Goal: Task Accomplishment & Management: Complete application form

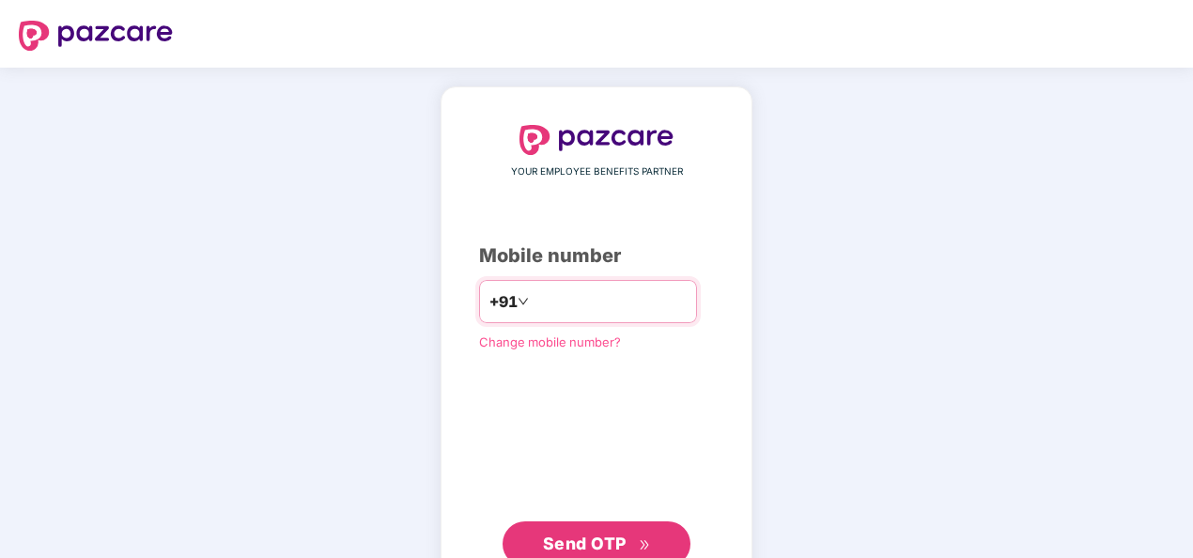
click at [608, 310] on input "number" at bounding box center [610, 302] width 154 height 30
click at [533, 301] on input "**********" at bounding box center [610, 302] width 154 height 30
type input "**********"
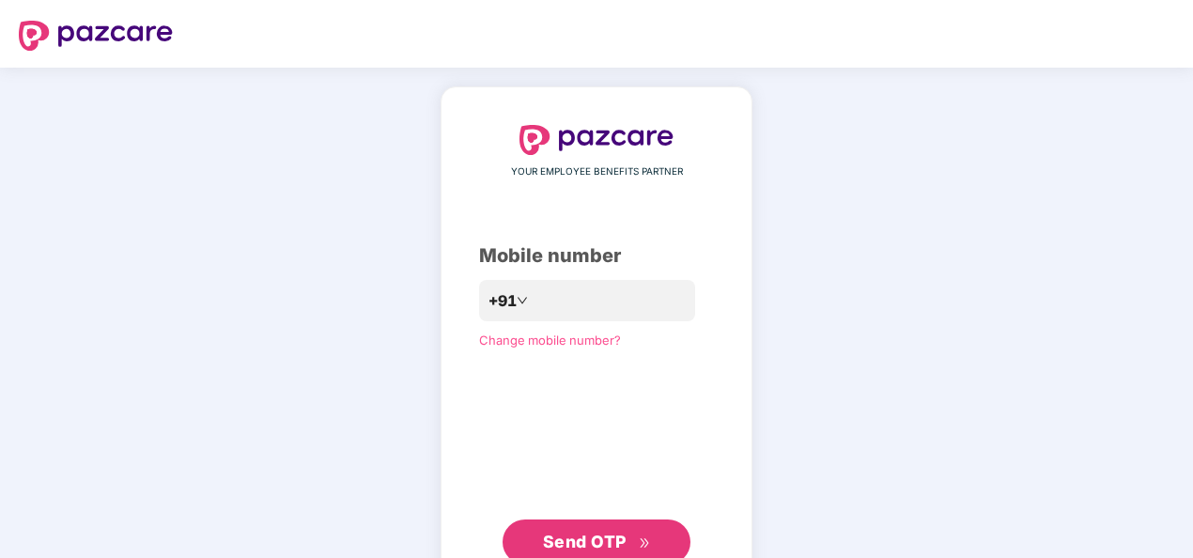
click at [597, 542] on span "Send OTP" at bounding box center [585, 542] width 84 height 20
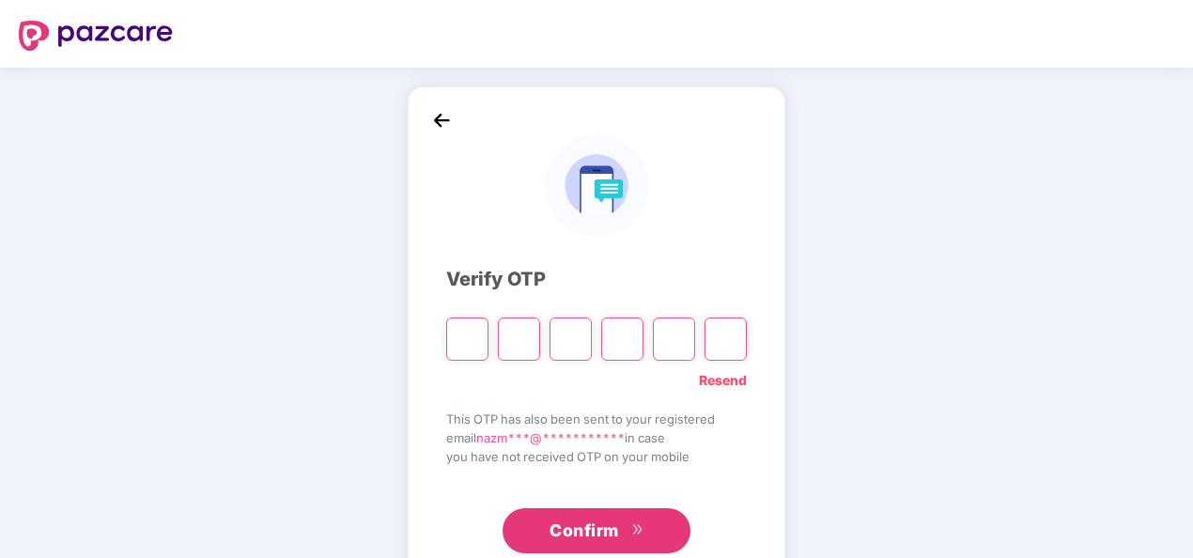
click at [1086, 329] on div "**********" at bounding box center [596, 340] width 1193 height 545
click at [465, 341] on input "Please enter verification code. Digit 1" at bounding box center [467, 339] width 42 height 43
type input "*"
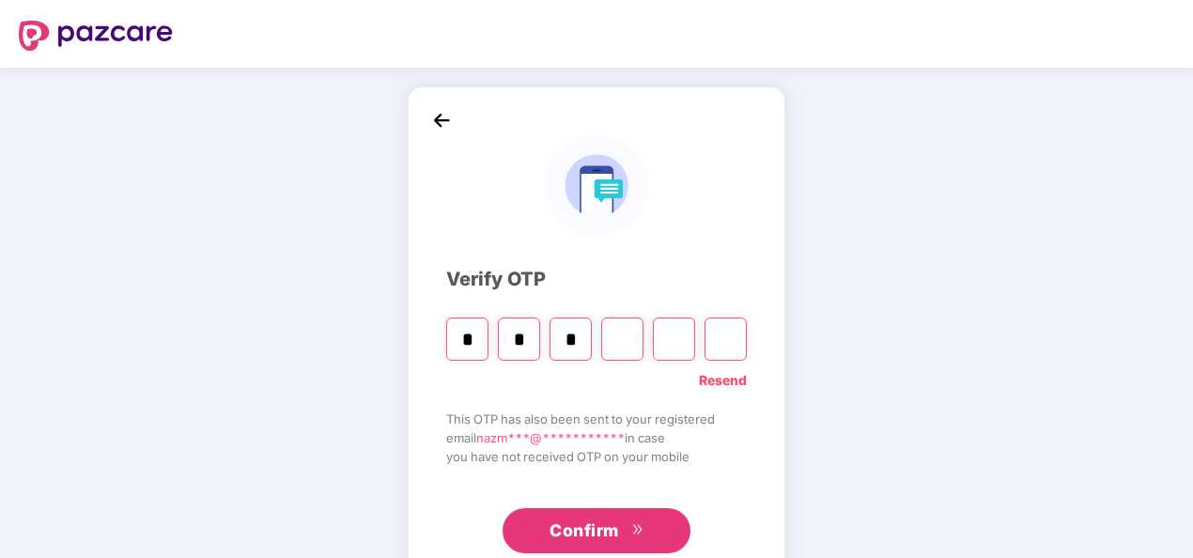
type input "*"
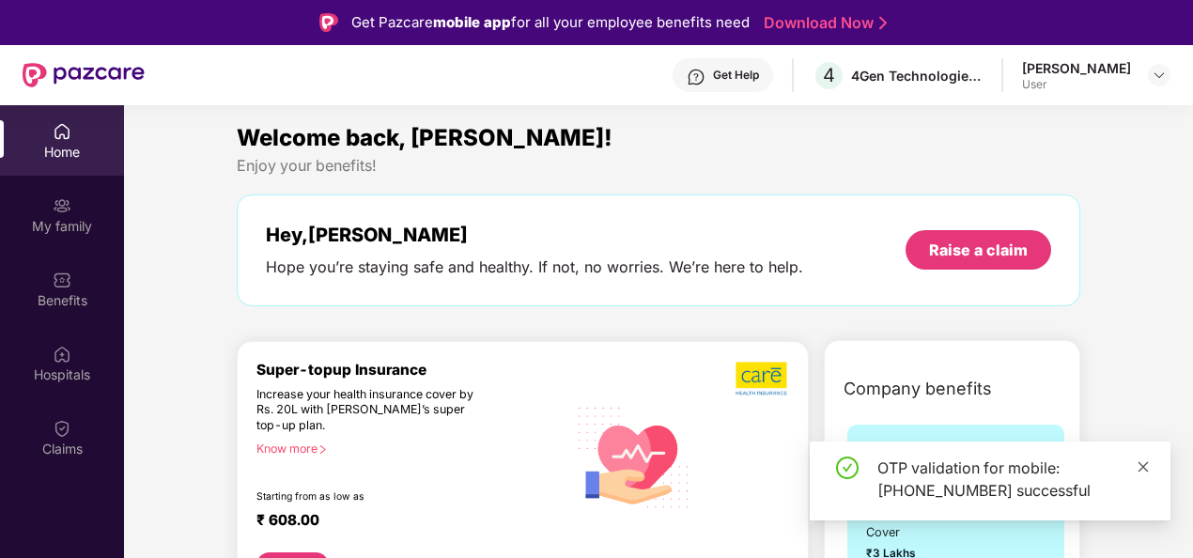
click at [1139, 464] on icon "close" at bounding box center [1143, 466] width 13 height 13
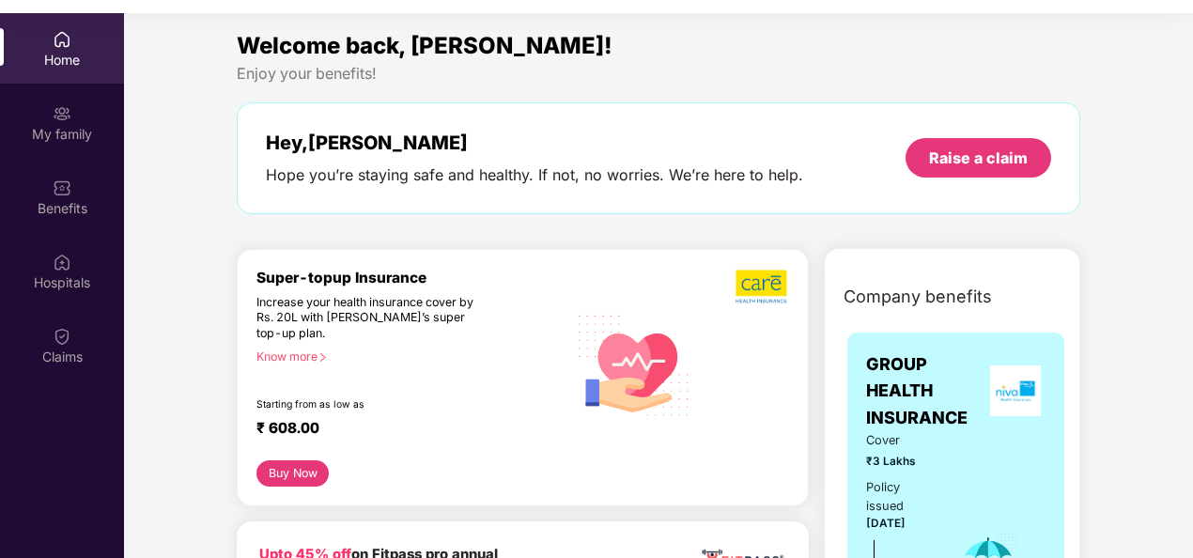
scroll to position [105, 0]
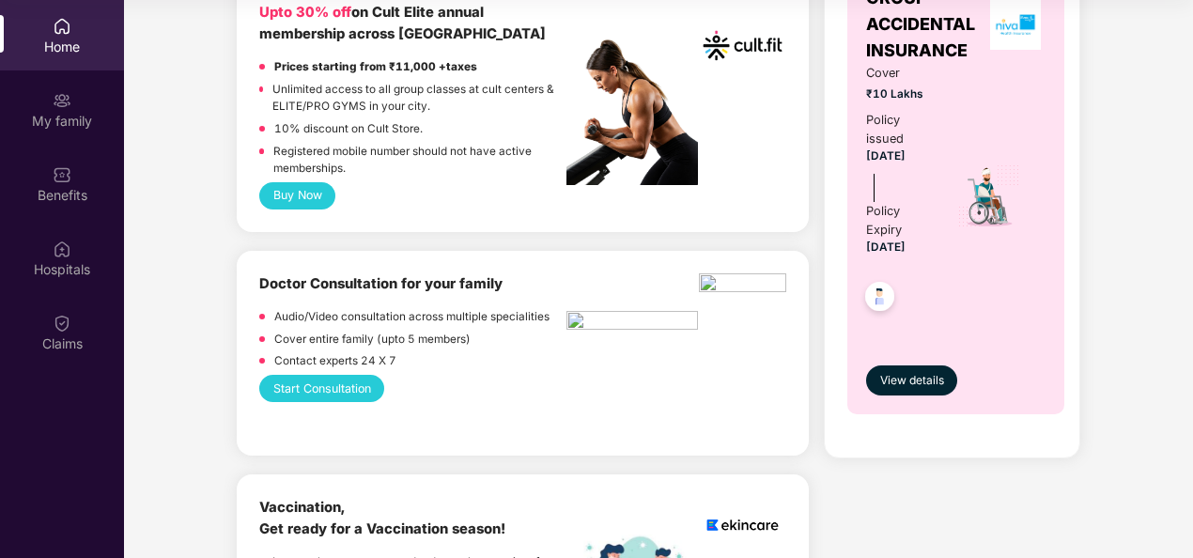
scroll to position [789, 0]
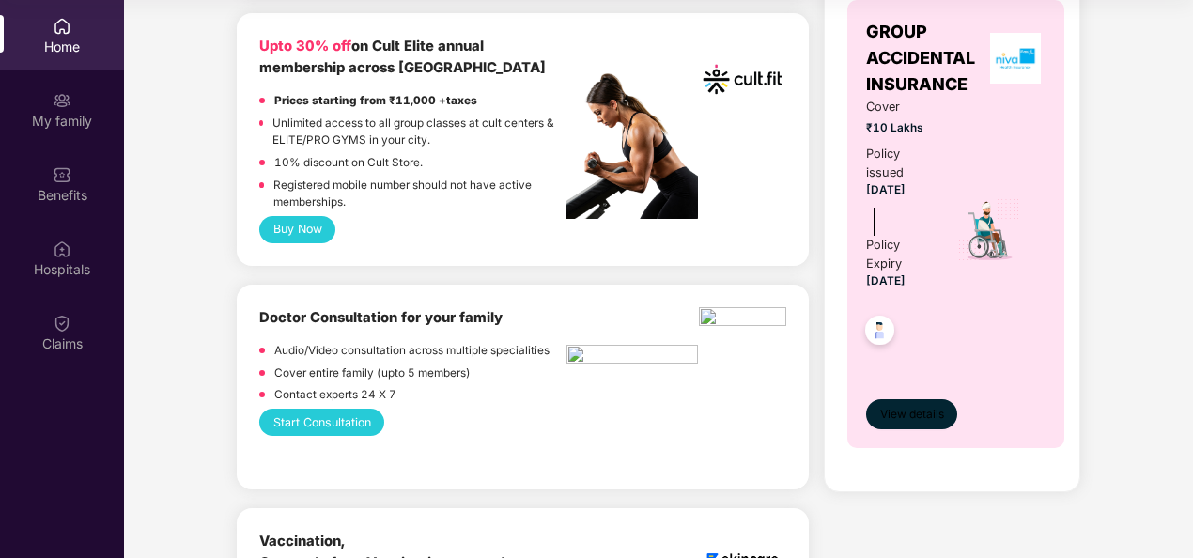
click at [928, 411] on span "View details" at bounding box center [912, 415] width 64 height 18
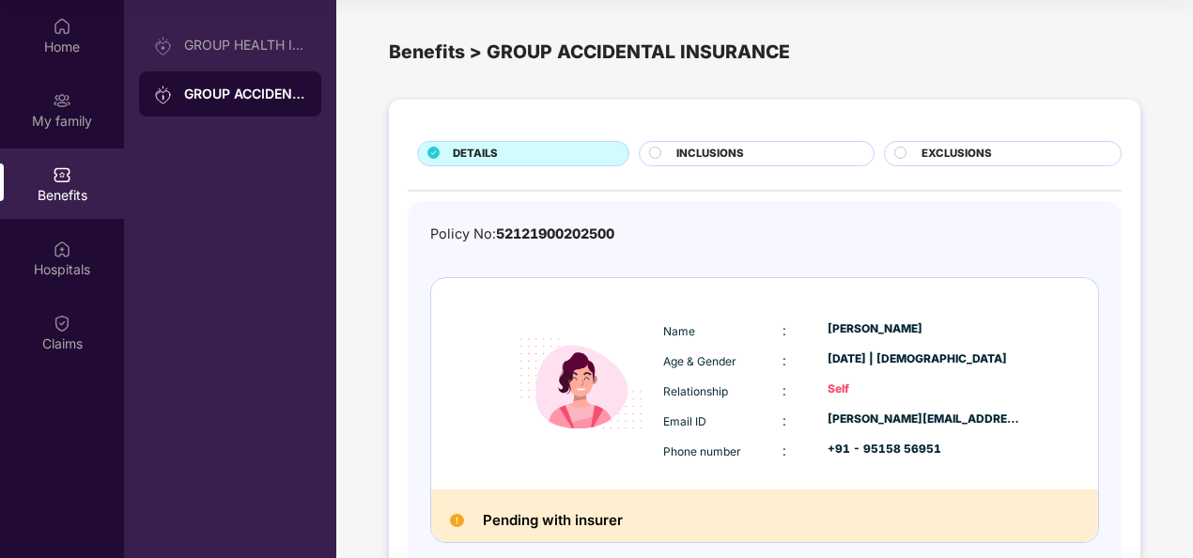
click at [1140, 462] on div "DETAILS INCLUSIONS EXCLUSIONS Policy No: 52121900202500 Name : [PERSON_NAME] Ag…" at bounding box center [764, 374] width 857 height 569
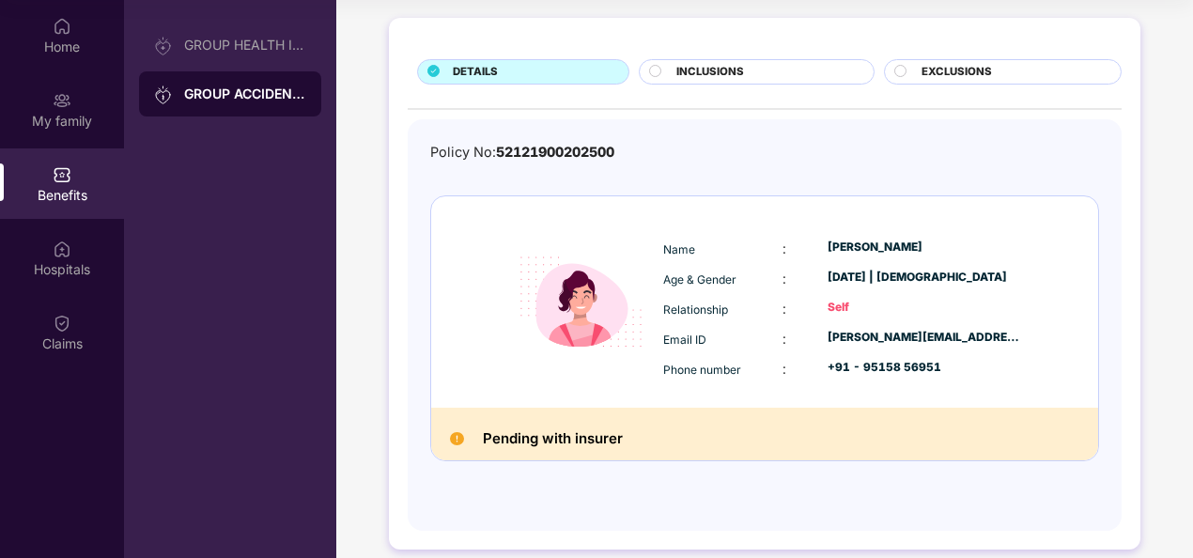
scroll to position [100, 0]
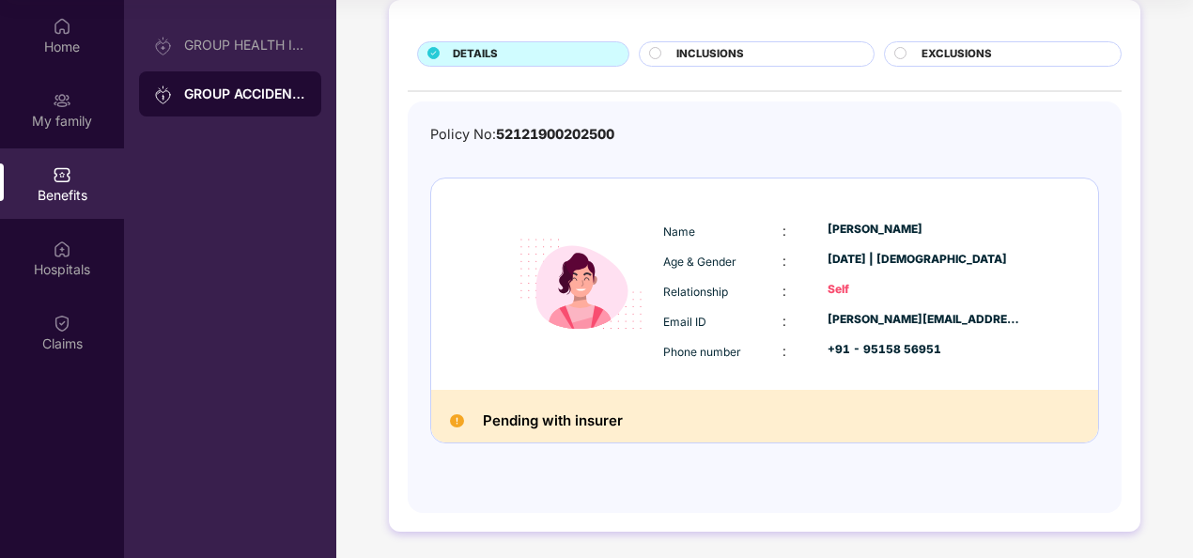
click at [449, 411] on div "Pending with insurer" at bounding box center [764, 416] width 667 height 53
click at [725, 47] on span "INCLUSIONS" at bounding box center [710, 54] width 68 height 17
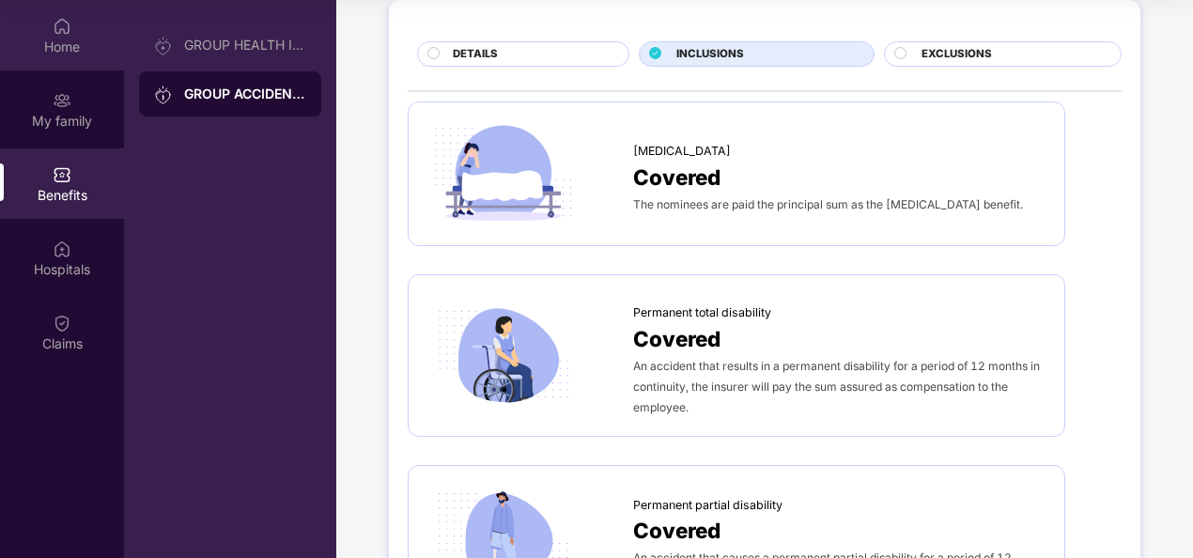
click at [70, 62] on div "Home" at bounding box center [62, 35] width 124 height 70
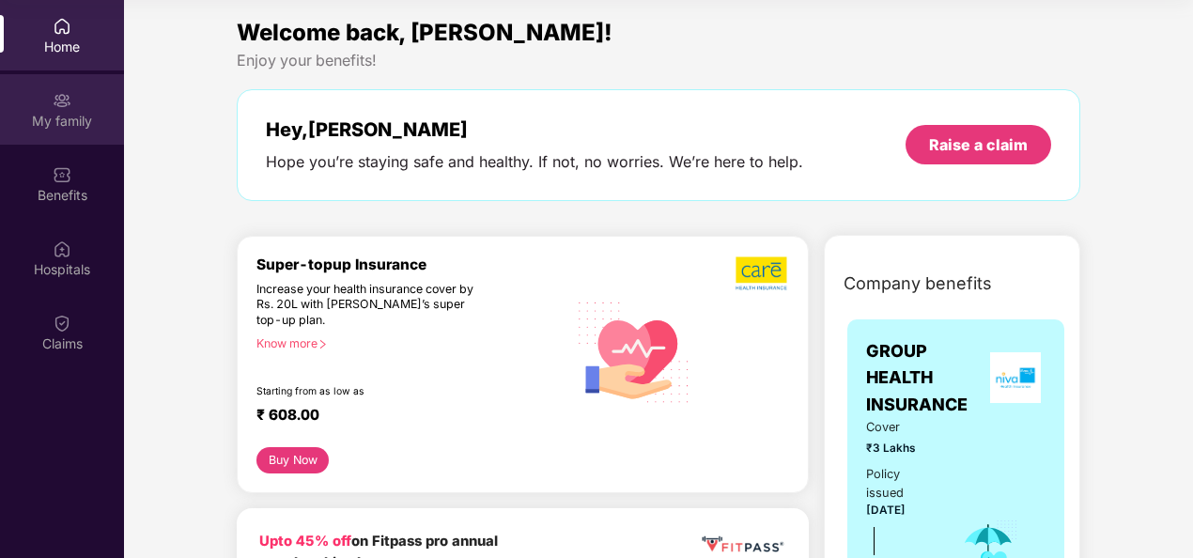
click at [52, 120] on div "My family" at bounding box center [62, 121] width 124 height 19
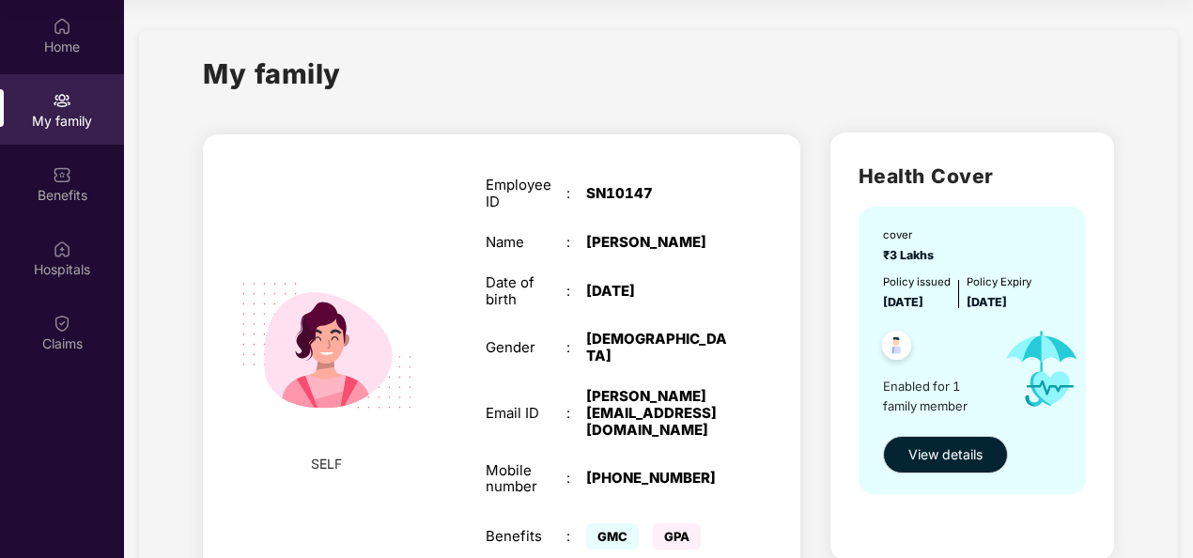
click at [703, 420] on div "Employee ID : SN10147 Name : [PERSON_NAME] Date of birth : [DEMOGRAPHIC_DATA] G…" at bounding box center [607, 365] width 280 height 425
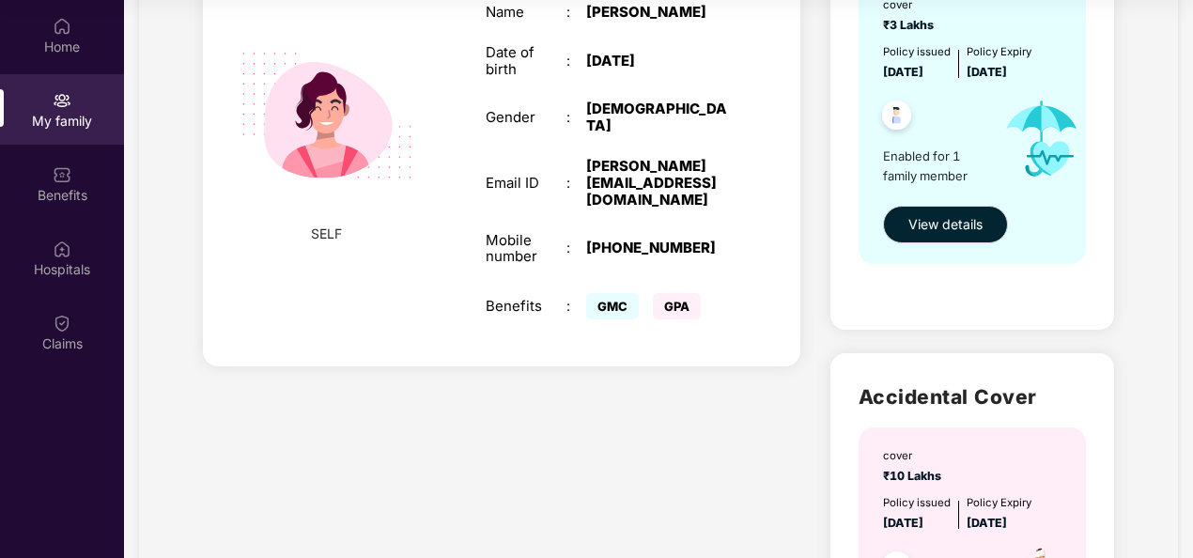
scroll to position [188, 0]
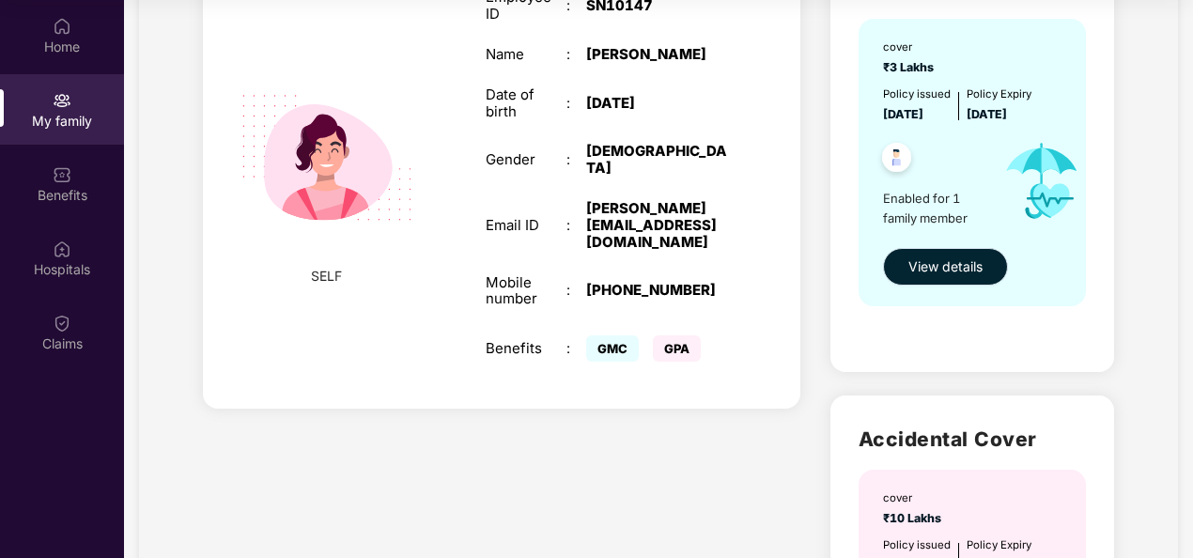
click at [928, 255] on button "View details" at bounding box center [945, 267] width 125 height 38
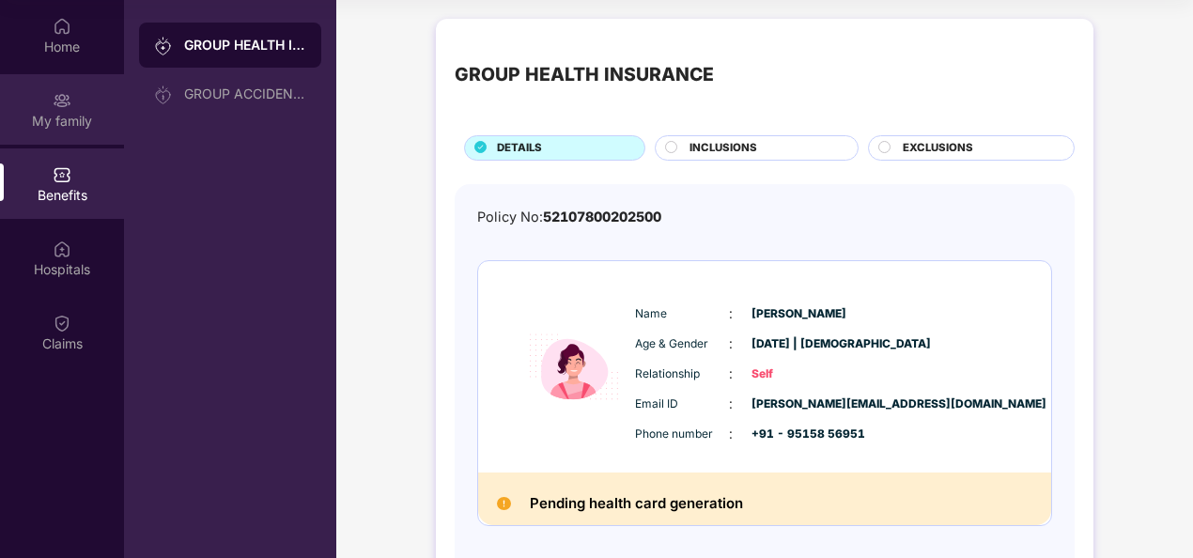
click at [73, 105] on div "My family" at bounding box center [62, 109] width 124 height 70
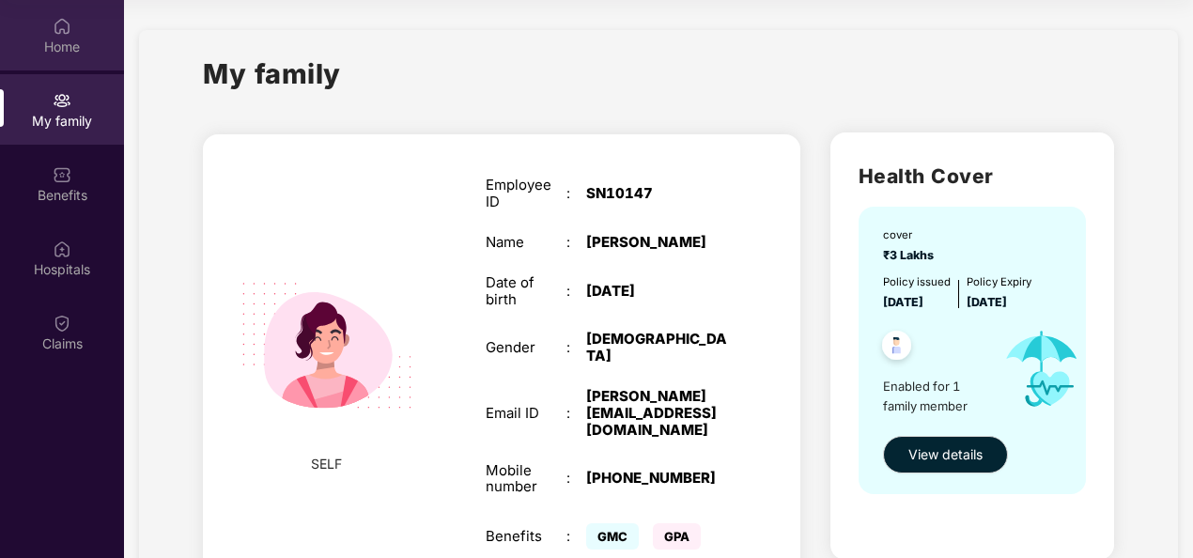
click at [79, 47] on div "Home" at bounding box center [62, 47] width 124 height 19
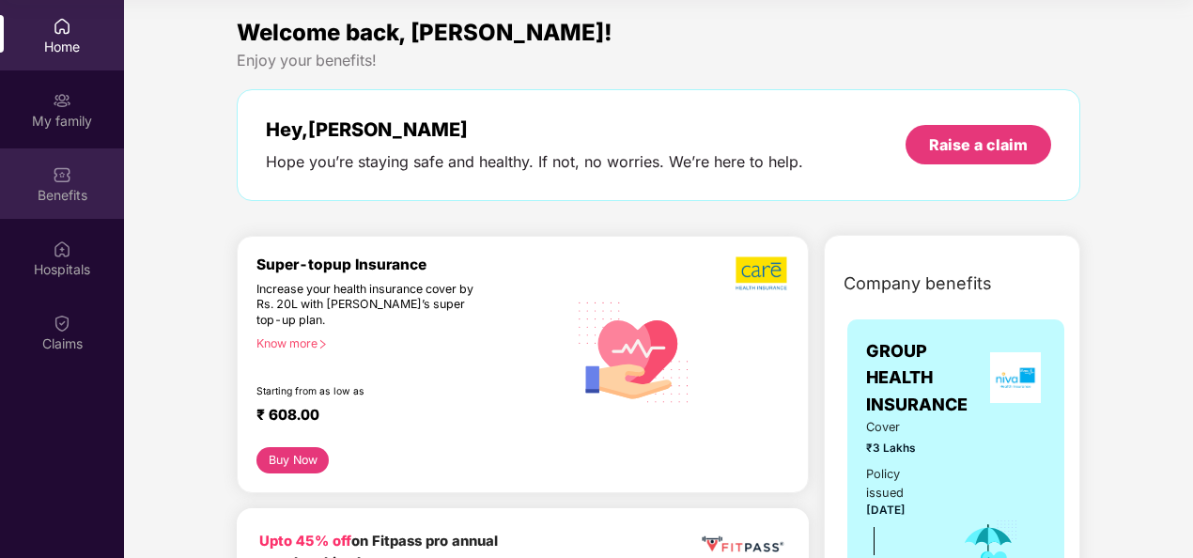
click at [68, 172] on img at bounding box center [62, 174] width 19 height 19
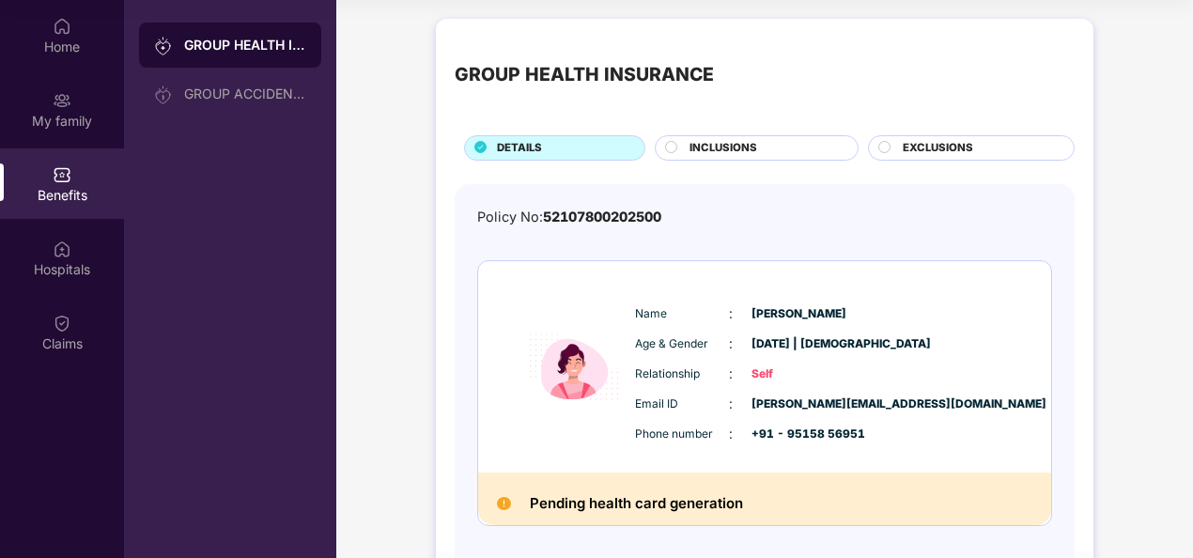
click at [746, 148] on span "INCLUSIONS" at bounding box center [724, 148] width 68 height 17
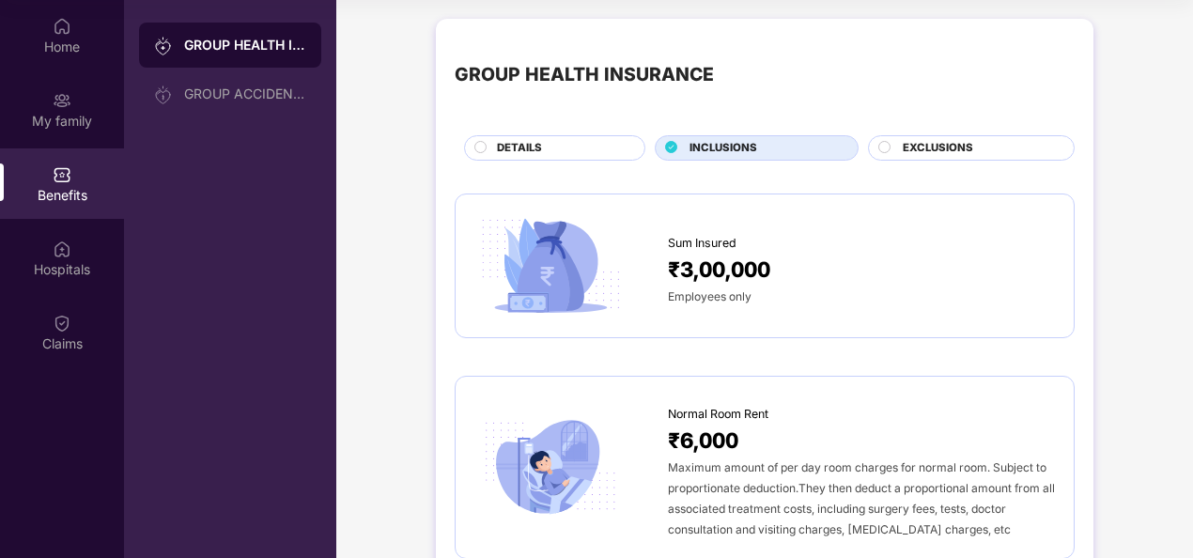
click at [918, 137] on div "EXCLUSIONS" at bounding box center [971, 147] width 207 height 25
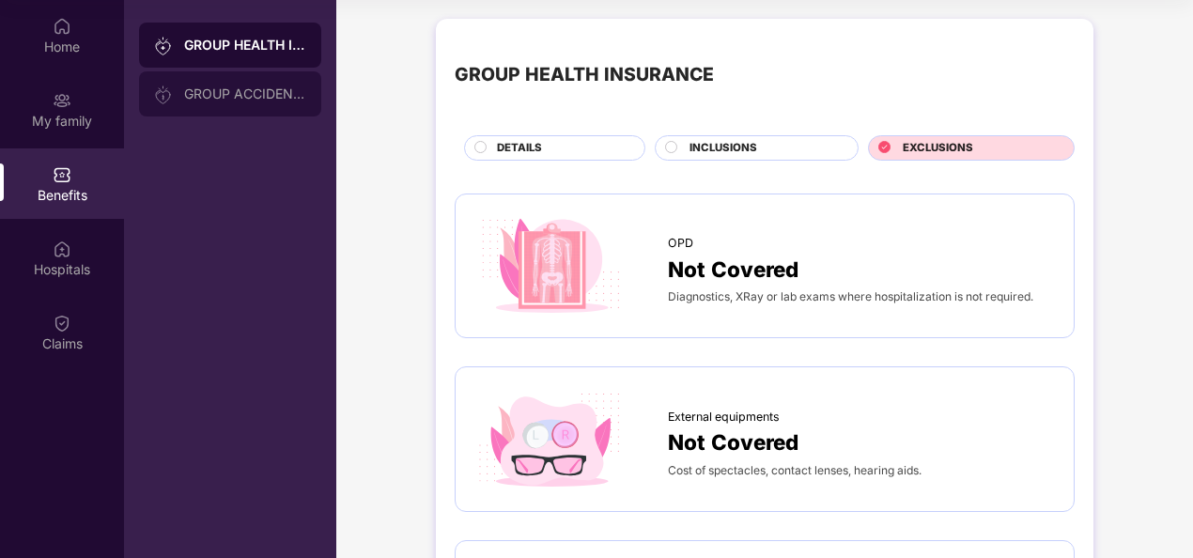
click at [231, 83] on div "GROUP ACCIDENTAL INSURANCE" at bounding box center [230, 93] width 182 height 45
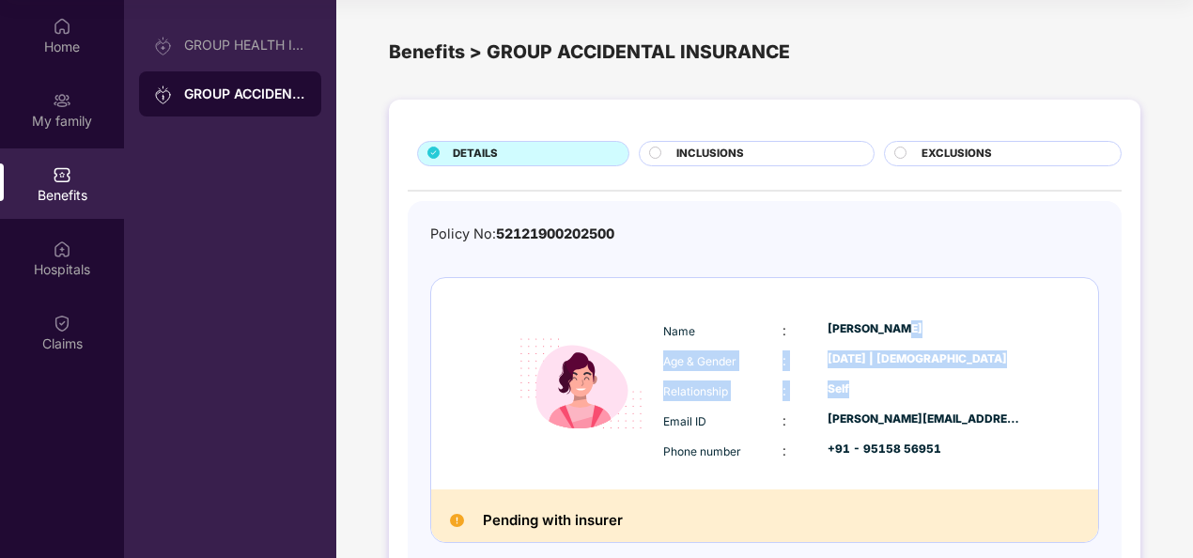
drag, startPoint x: 1190, startPoint y: 247, endPoint x: 1198, endPoint y: 380, distance: 132.7
click at [1192, 380] on html "Get Pazcare mobile app for all your employee benefits need Download Now Get Hel…" at bounding box center [596, 174] width 1193 height 558
click at [903, 387] on div "Self" at bounding box center [925, 389] width 194 height 18
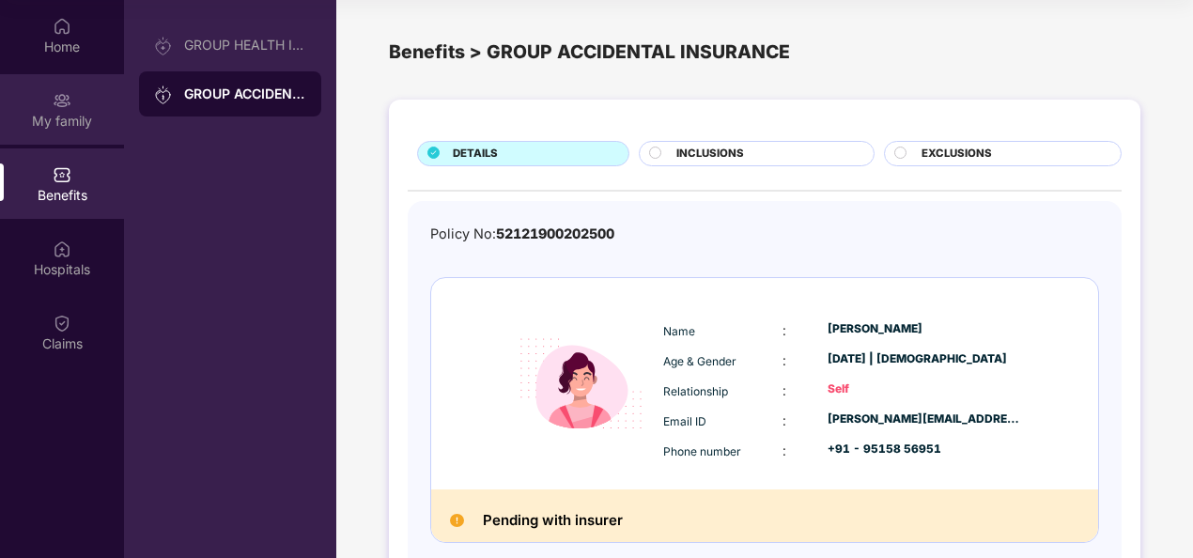
click at [88, 109] on div "My family" at bounding box center [62, 109] width 124 height 70
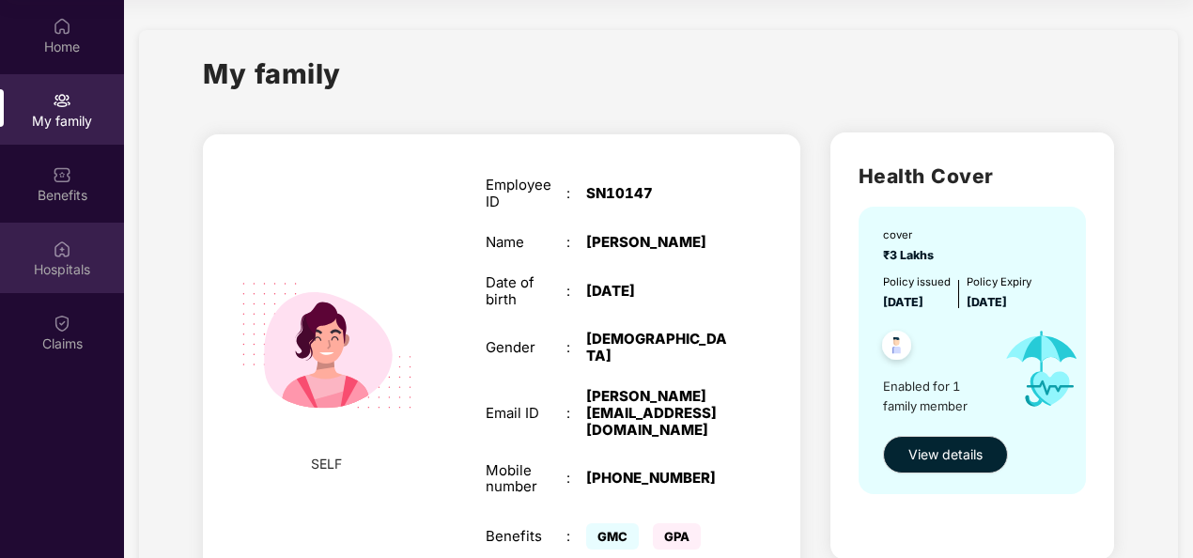
click at [80, 282] on div "Hospitals" at bounding box center [62, 258] width 124 height 70
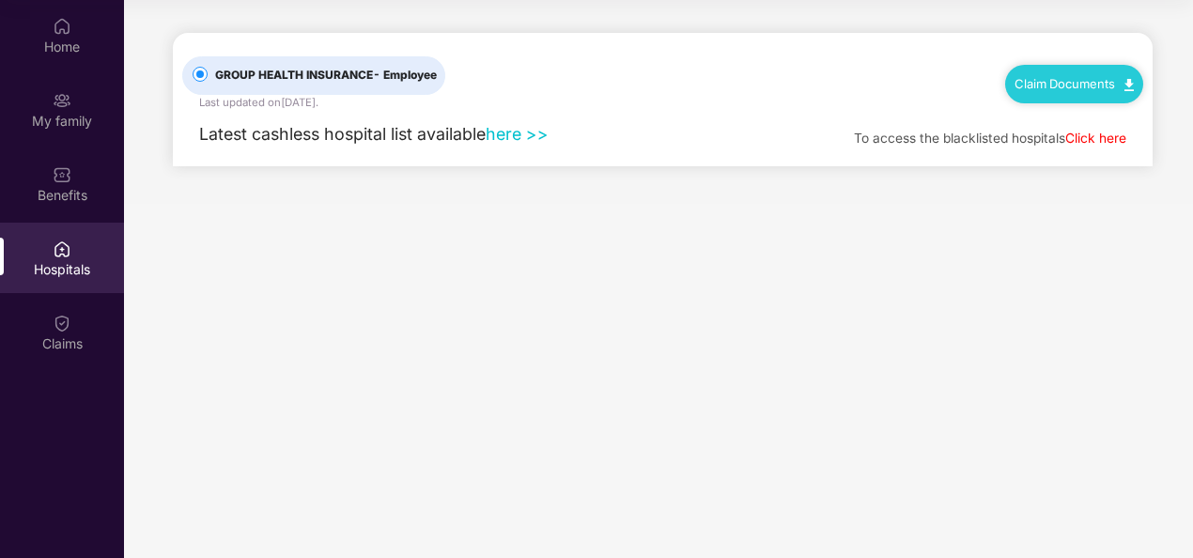
click at [515, 132] on link "here >>" at bounding box center [517, 134] width 63 height 20
click at [66, 335] on div "Claims" at bounding box center [62, 343] width 124 height 19
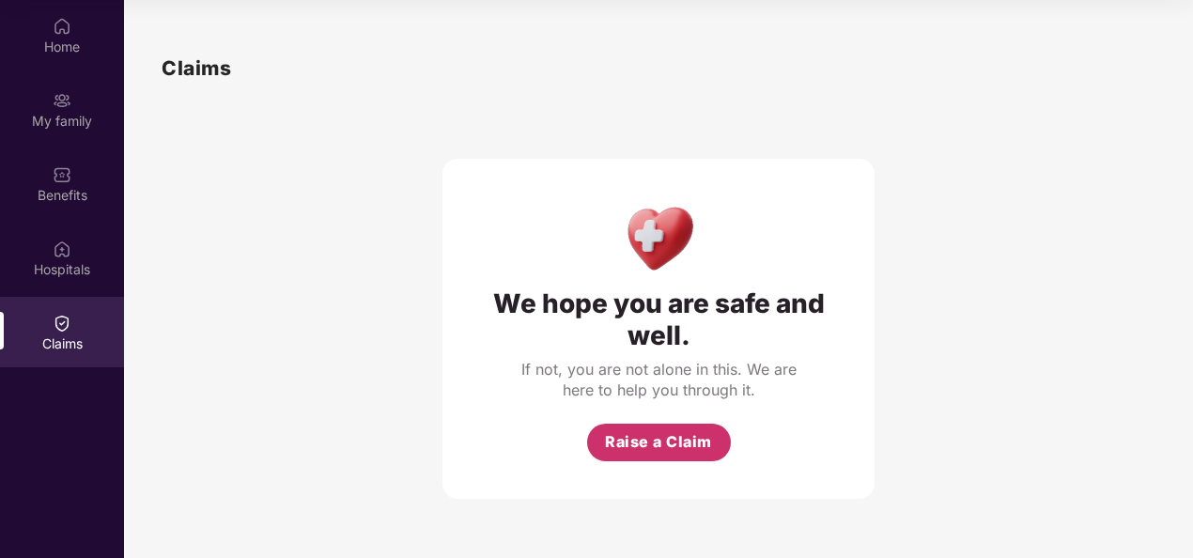
click at [616, 428] on button "Raise a Claim" at bounding box center [659, 443] width 144 height 38
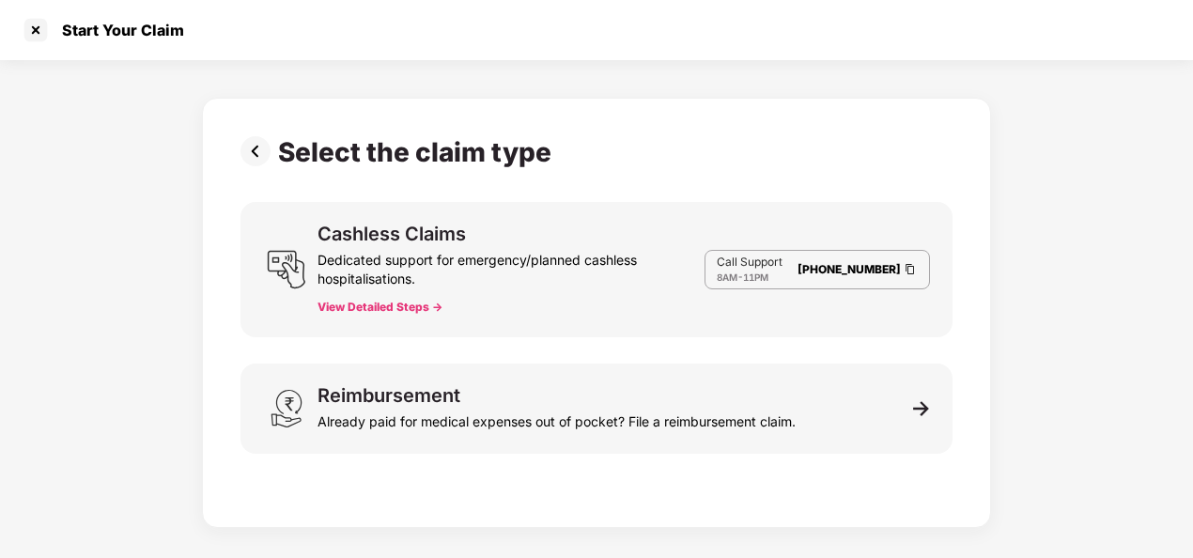
scroll to position [45, 0]
click at [252, 143] on img at bounding box center [260, 151] width 38 height 30
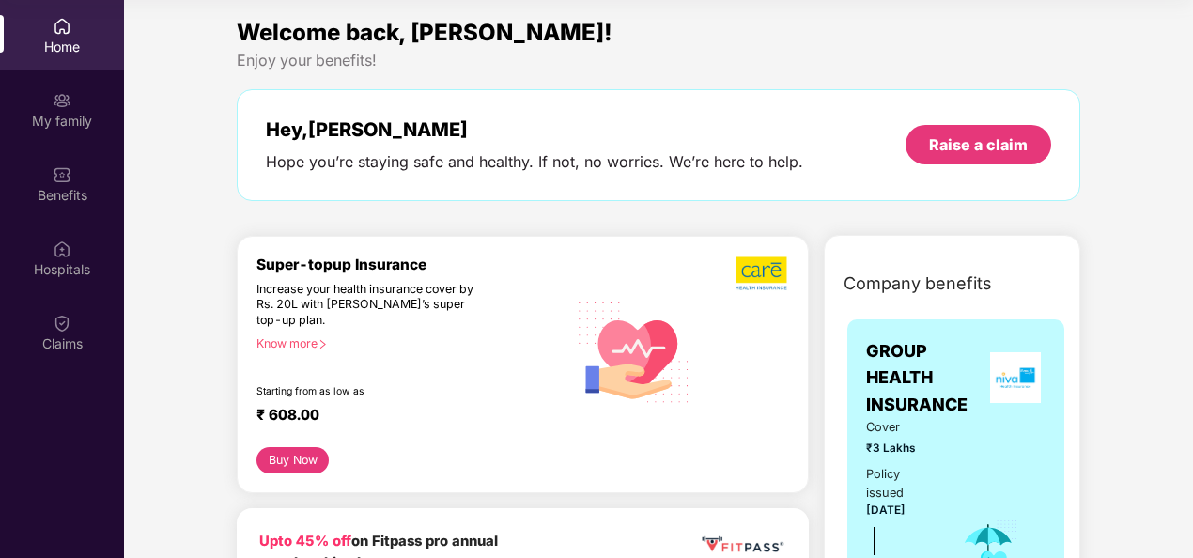
click at [83, 50] on div "Home" at bounding box center [62, 47] width 124 height 19
